Goal: Find specific page/section: Find specific page/section

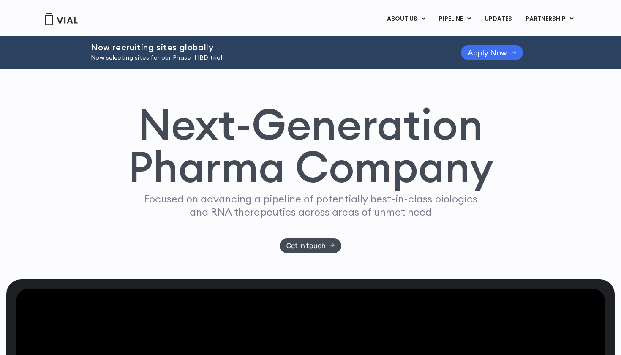
click at [513, 54] on icon at bounding box center [513, 52] width 5 height 5
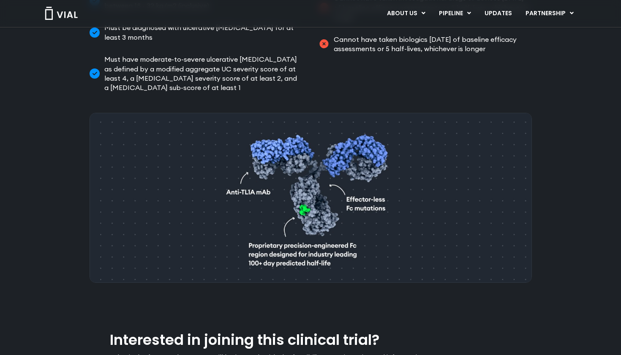
scroll to position [382, 0]
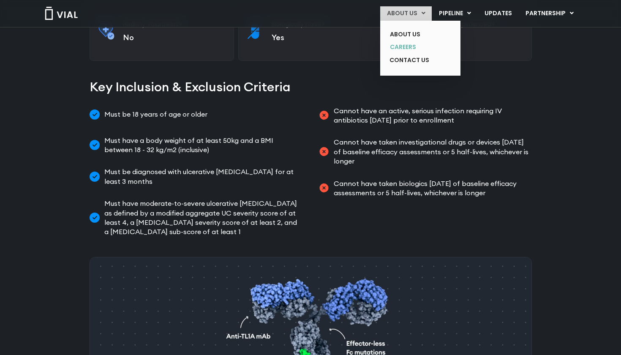
click at [407, 45] on link "CAREERS" at bounding box center [414, 47] width 62 height 13
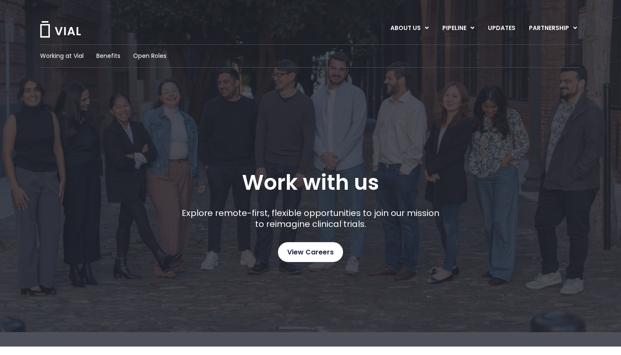
click at [302, 252] on span "View Careers" at bounding box center [310, 252] width 46 height 11
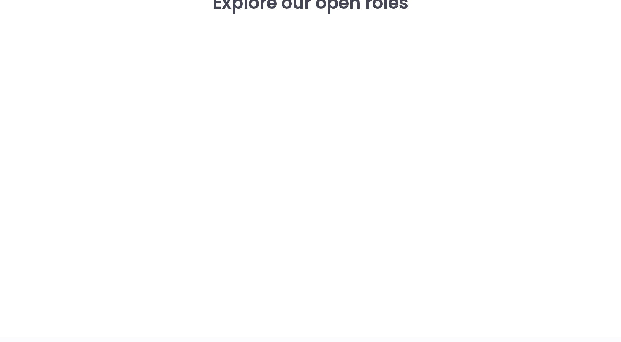
scroll to position [1240, 0]
